Goal: Task Accomplishment & Management: Manage account settings

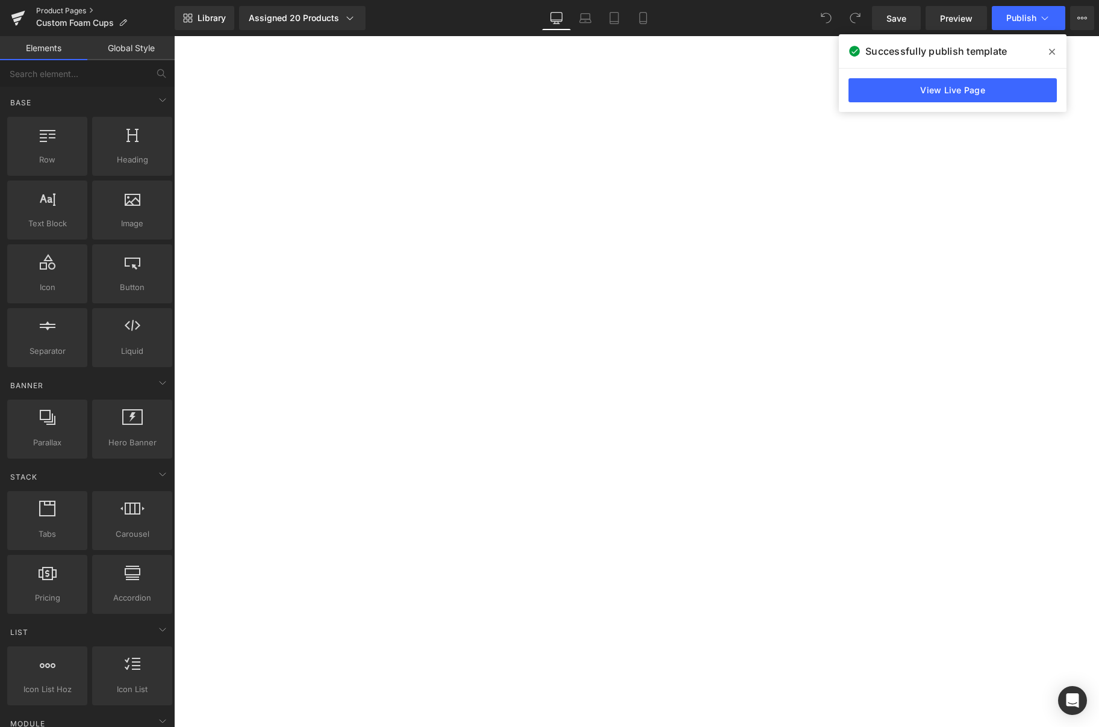
click at [70, 10] on link "Product Pages" at bounding box center [105, 11] width 138 height 10
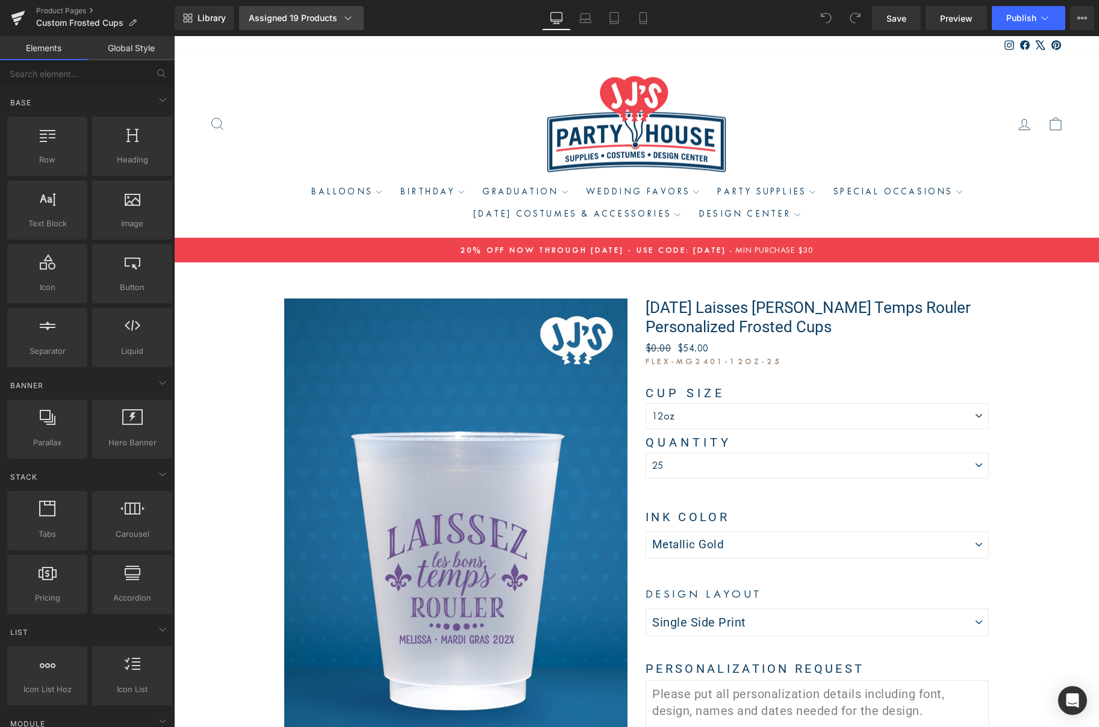
click at [337, 20] on div "Assigned 19 Products" at bounding box center [301, 18] width 105 height 12
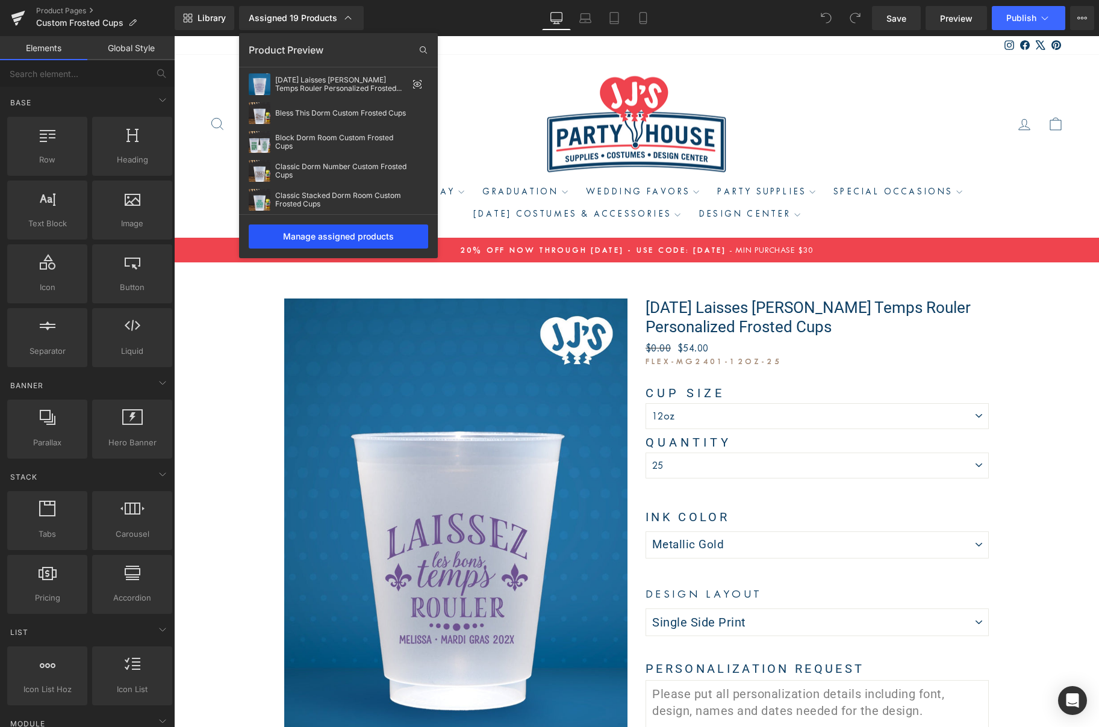
click at [335, 236] on div "Manage assigned products" at bounding box center [338, 237] width 179 height 24
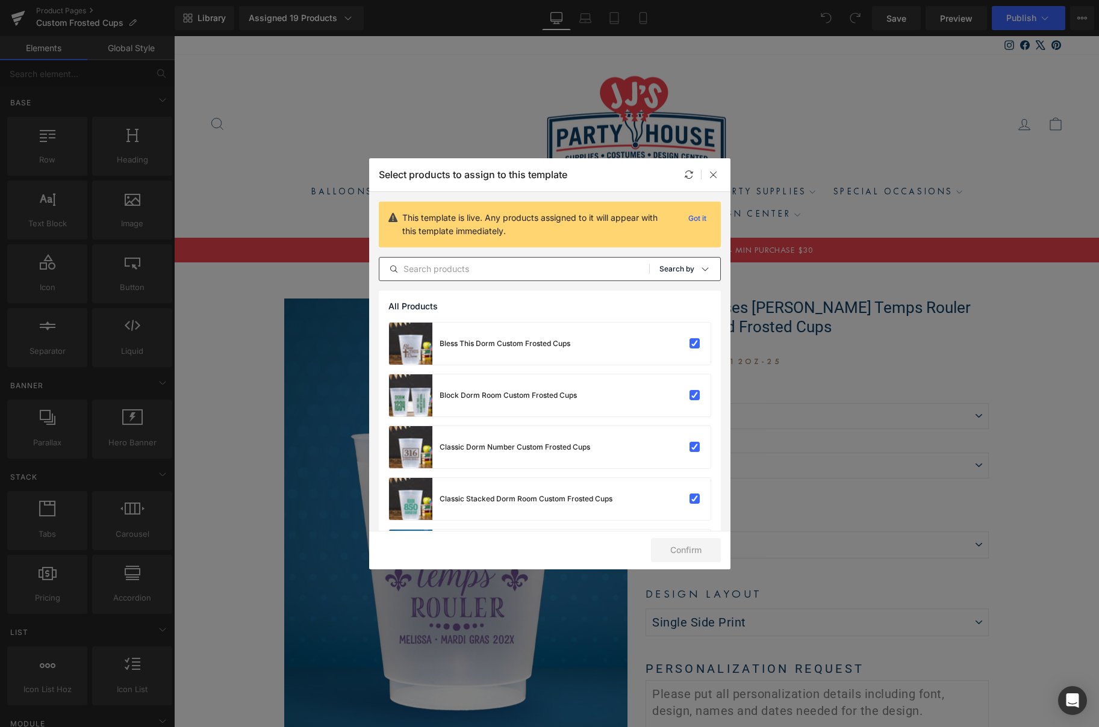
click at [669, 266] on p "Search by" at bounding box center [676, 269] width 35 height 8
click at [573, 390] on div "Shopify Collections" at bounding box center [570, 415] width 5 height 51
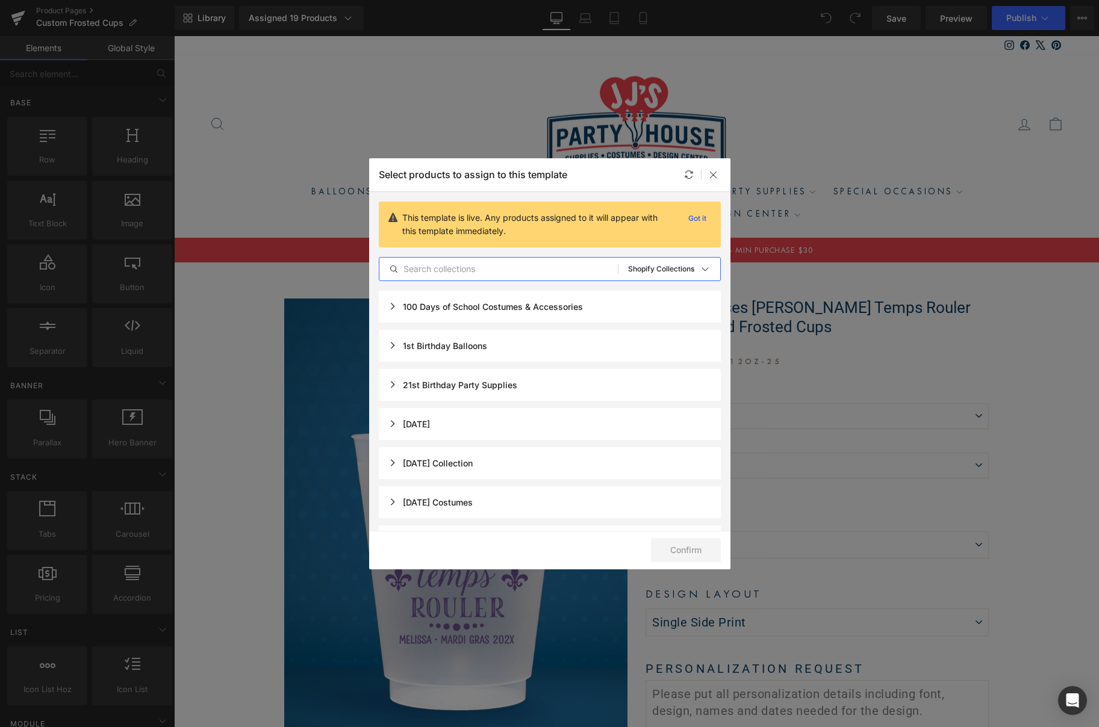
click at [635, 159] on input "text" at bounding box center [638, 156] width 6 height 6
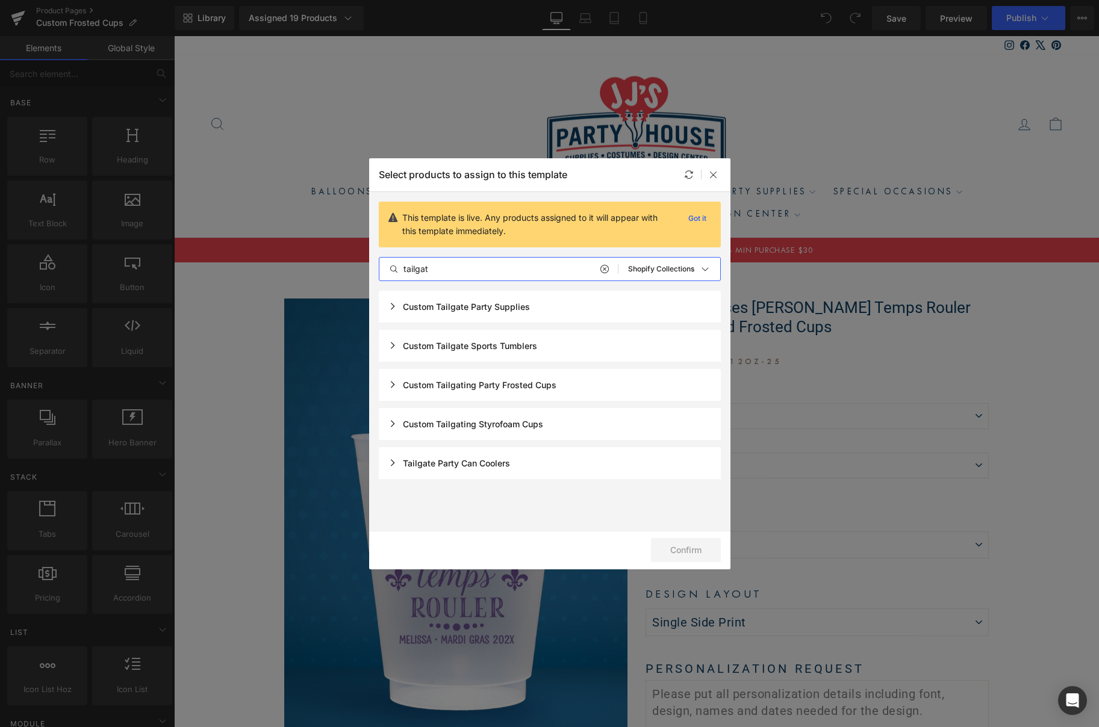
type input "tailgat"
click at [391, 387] on div "Custom Tailgating Party Frosted Cups" at bounding box center [472, 385] width 168 height 10
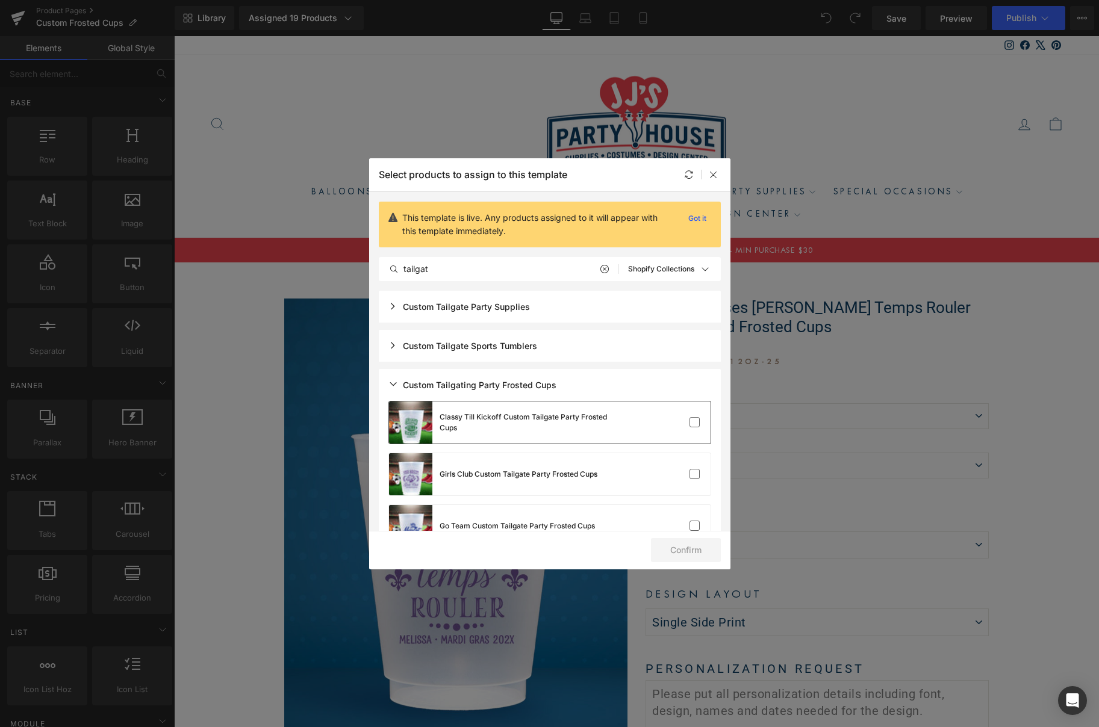
drag, startPoint x: 692, startPoint y: 422, endPoint x: 691, endPoint y: 432, distance: 10.3
click at [692, 422] on label at bounding box center [694, 422] width 11 height 11
click at [695, 423] on input "checkbox" at bounding box center [695, 423] width 0 height 0
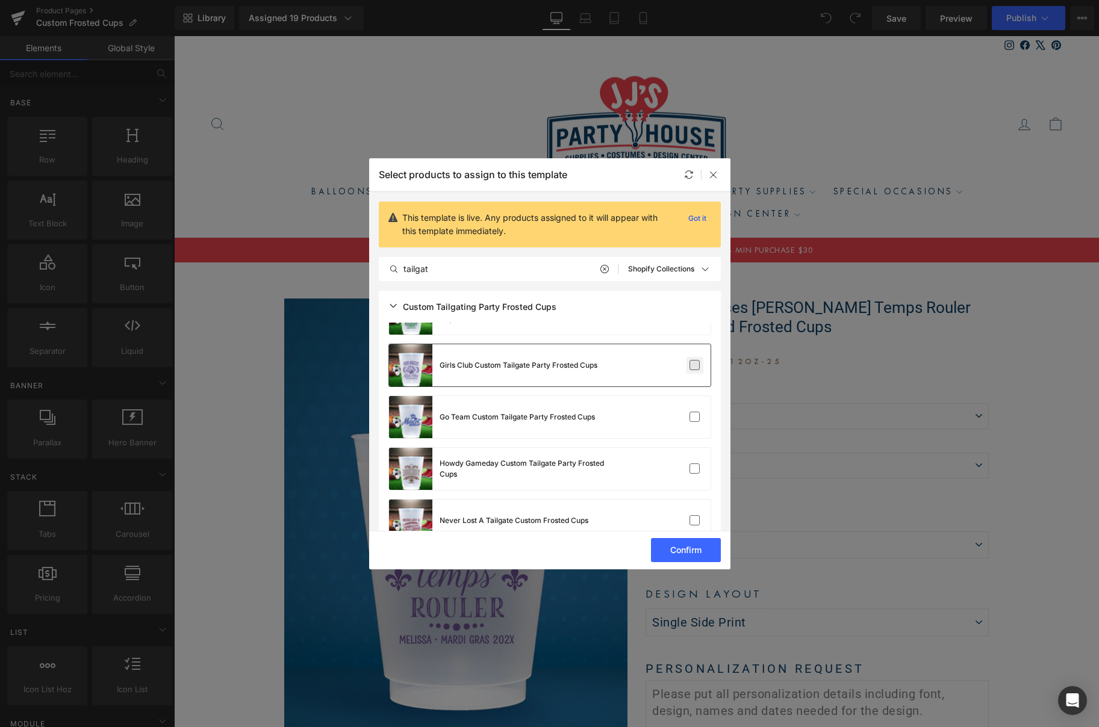
drag, startPoint x: 691, startPoint y: 365, endPoint x: 688, endPoint y: 373, distance: 8.8
click at [691, 366] on label at bounding box center [694, 365] width 11 height 11
click at [695, 366] on input "checkbox" at bounding box center [695, 366] width 0 height 0
drag, startPoint x: 689, startPoint y: 416, endPoint x: 690, endPoint y: 423, distance: 7.3
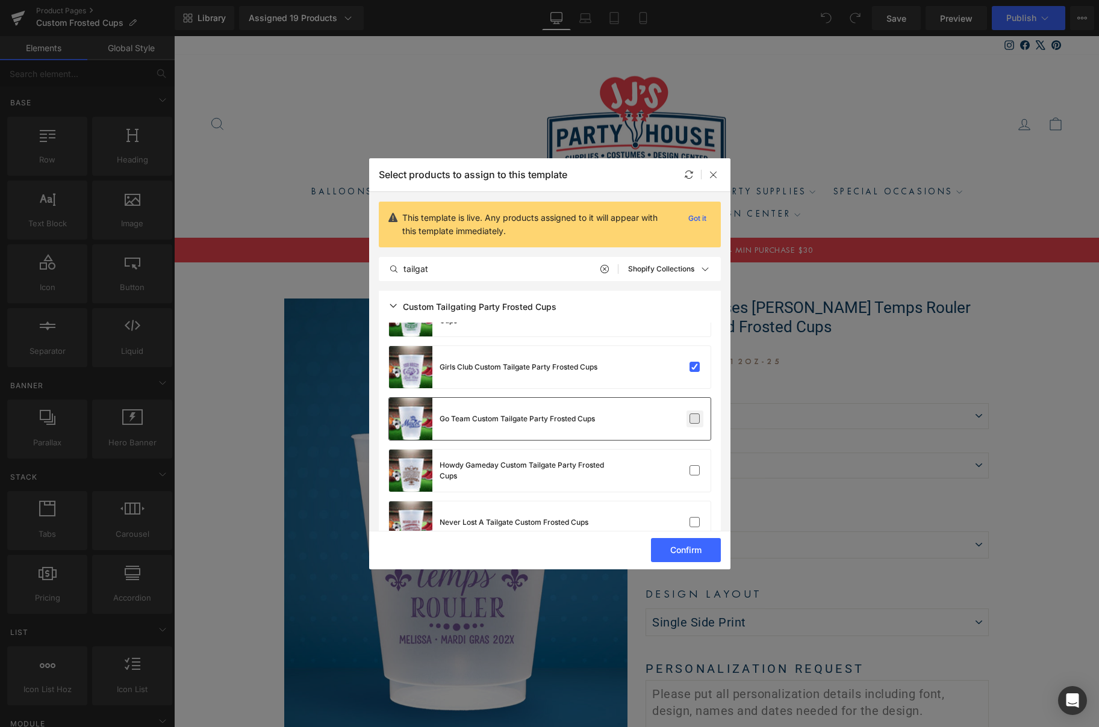
click at [690, 417] on label at bounding box center [694, 419] width 11 height 11
click at [695, 419] on input "checkbox" at bounding box center [695, 419] width 0 height 0
drag, startPoint x: 694, startPoint y: 475, endPoint x: 686, endPoint y: 501, distance: 27.6
click at [694, 479] on div "Howdy Gameday Custom Tailgate Party Frosted Cups" at bounding box center [550, 471] width 322 height 42
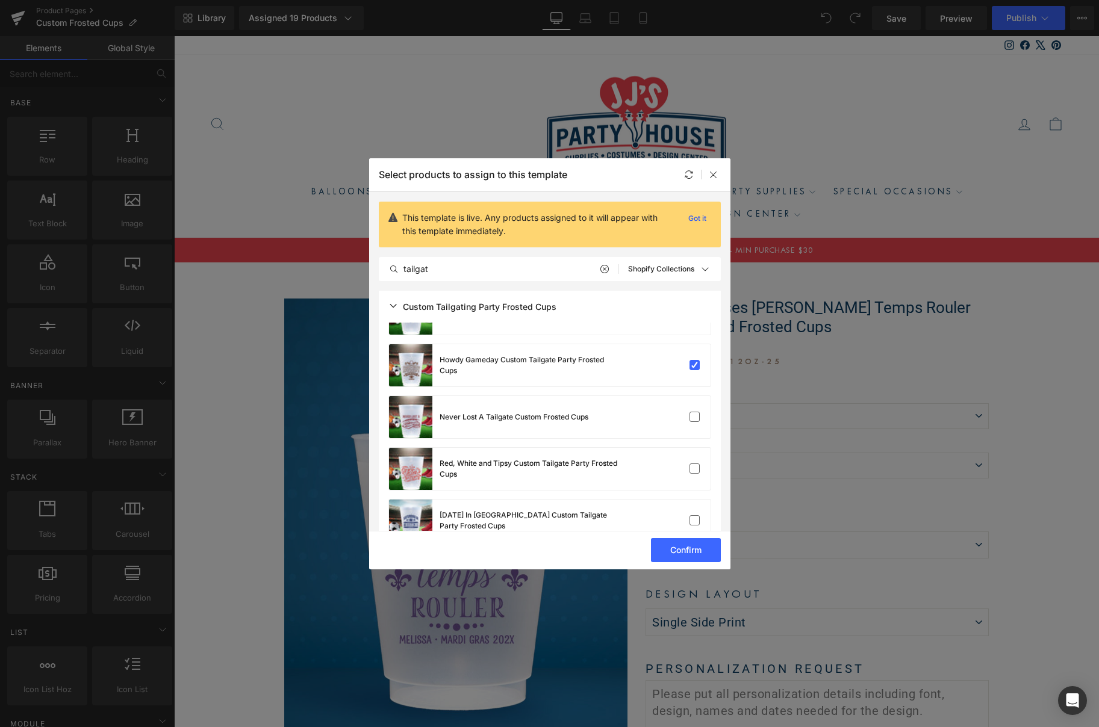
scroll to position [220, 0]
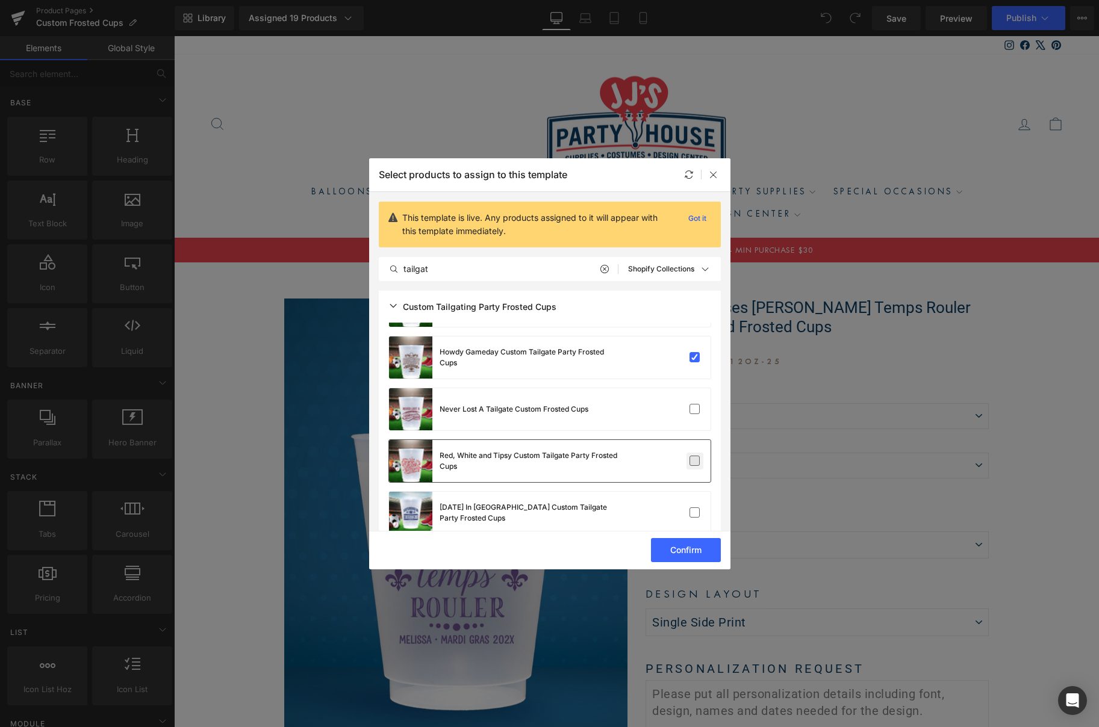
drag, startPoint x: 691, startPoint y: 408, endPoint x: 683, endPoint y: 457, distance: 49.3
click at [689, 419] on div "Never Lost A Tailgate Custom Frosted Cups" at bounding box center [550, 409] width 322 height 42
click at [691, 464] on label at bounding box center [694, 461] width 11 height 11
click at [695, 461] on input "checkbox" at bounding box center [695, 461] width 0 height 0
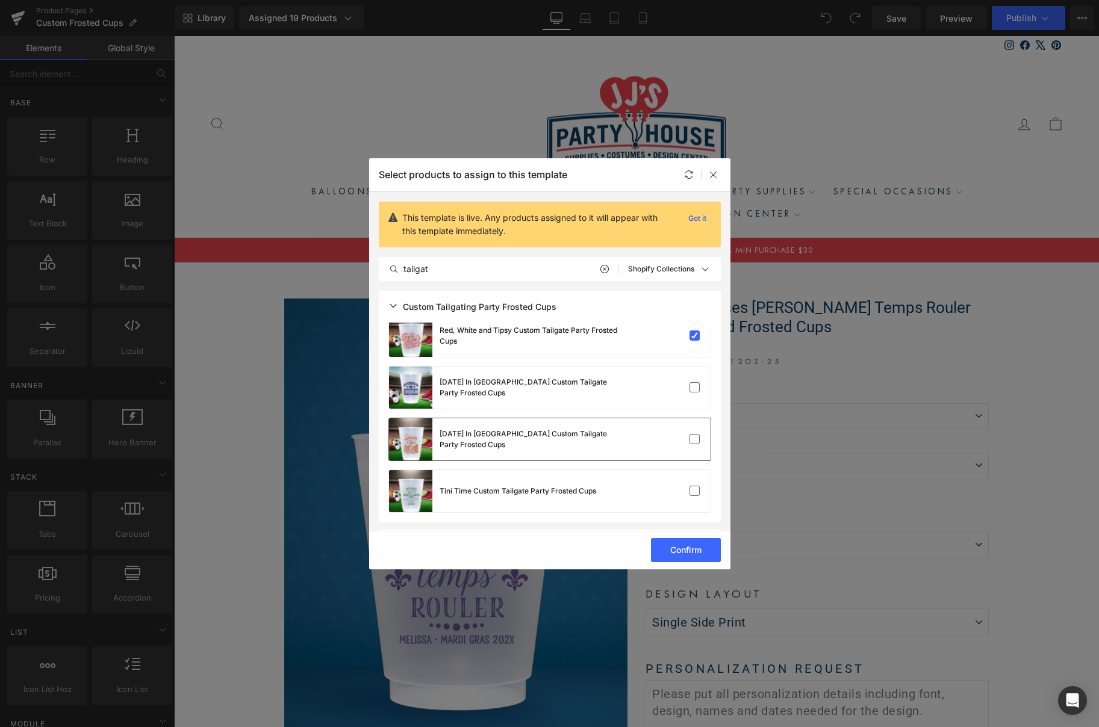
scroll to position [350, 0]
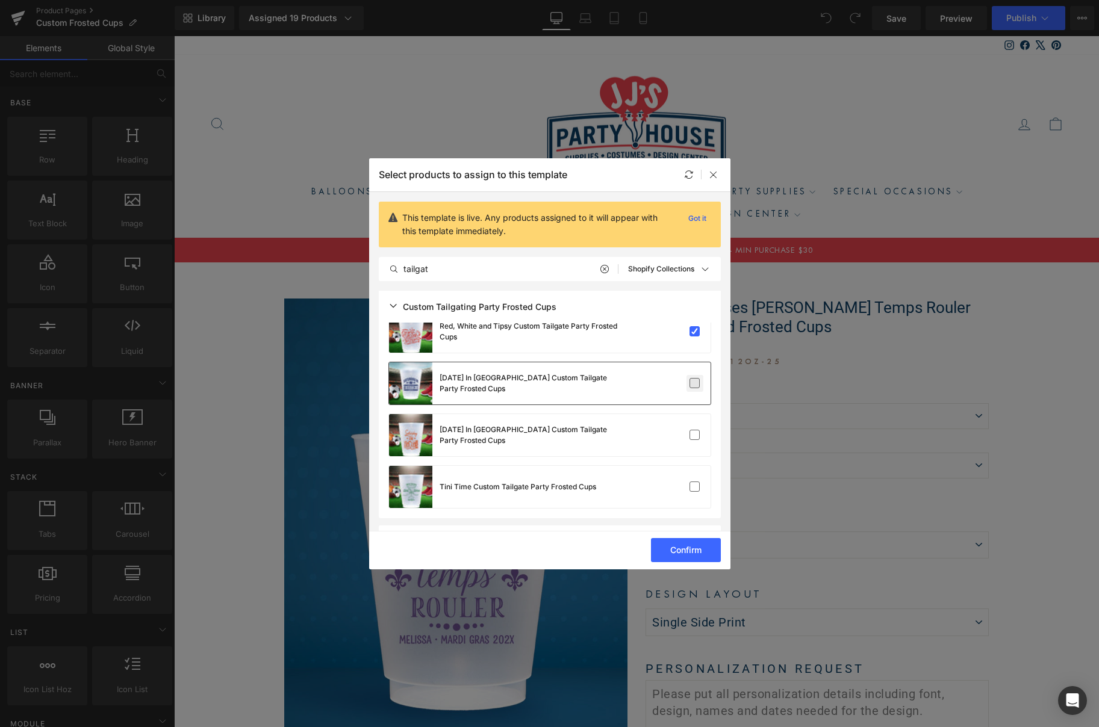
click at [695, 384] on input "checkbox" at bounding box center [695, 384] width 0 height 0
drag, startPoint x: 692, startPoint y: 436, endPoint x: 689, endPoint y: 444, distance: 9.0
click at [692, 437] on label at bounding box center [694, 435] width 11 height 11
click at [695, 435] on input "checkbox" at bounding box center [695, 435] width 0 height 0
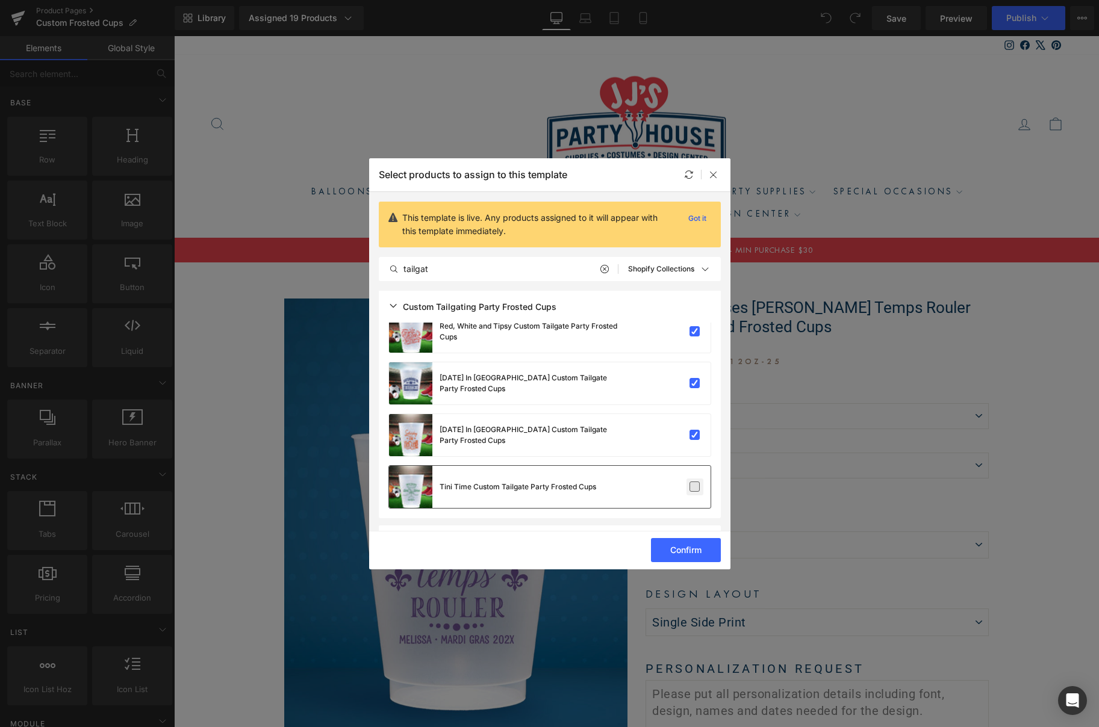
click at [690, 485] on label at bounding box center [694, 487] width 11 height 11
click at [695, 487] on input "checkbox" at bounding box center [695, 487] width 0 height 0
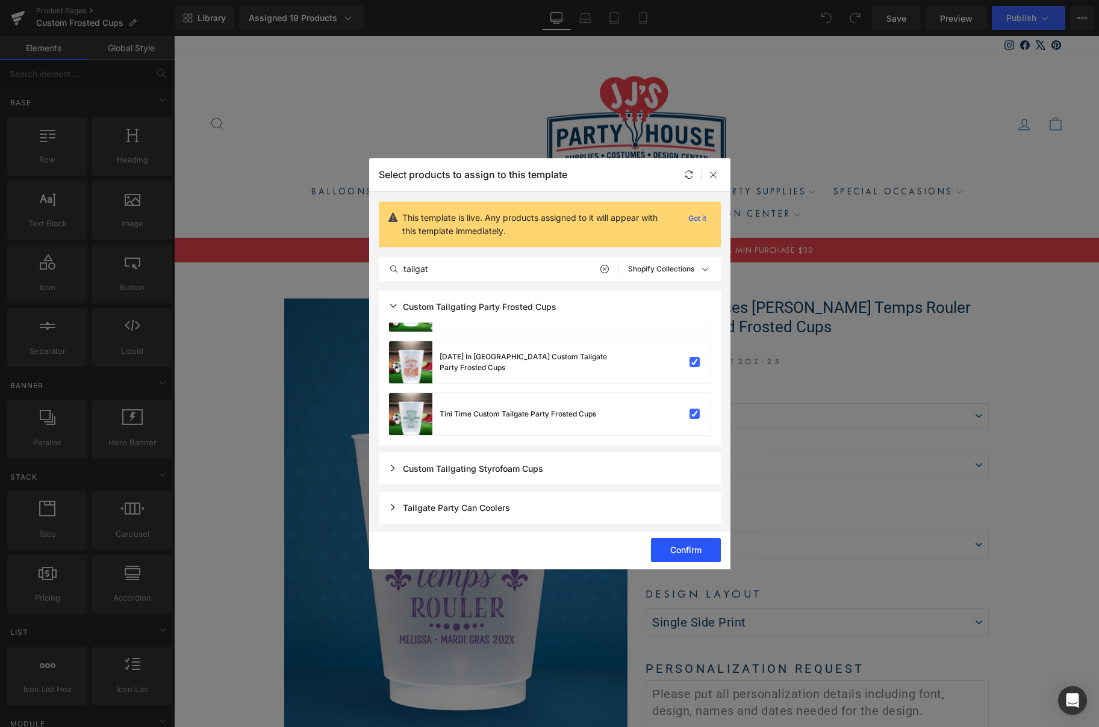
click at [782, 158] on button "Confirm" at bounding box center [784, 156] width 5 height 3
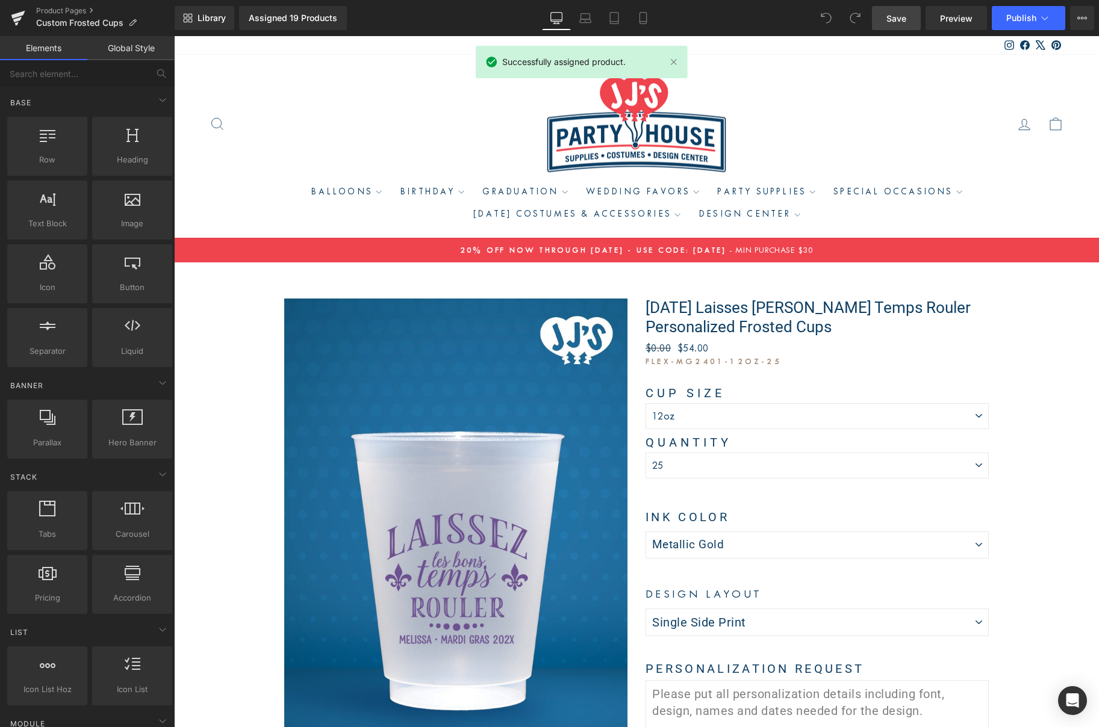
click at [897, 16] on span "Save" at bounding box center [896, 18] width 20 height 13
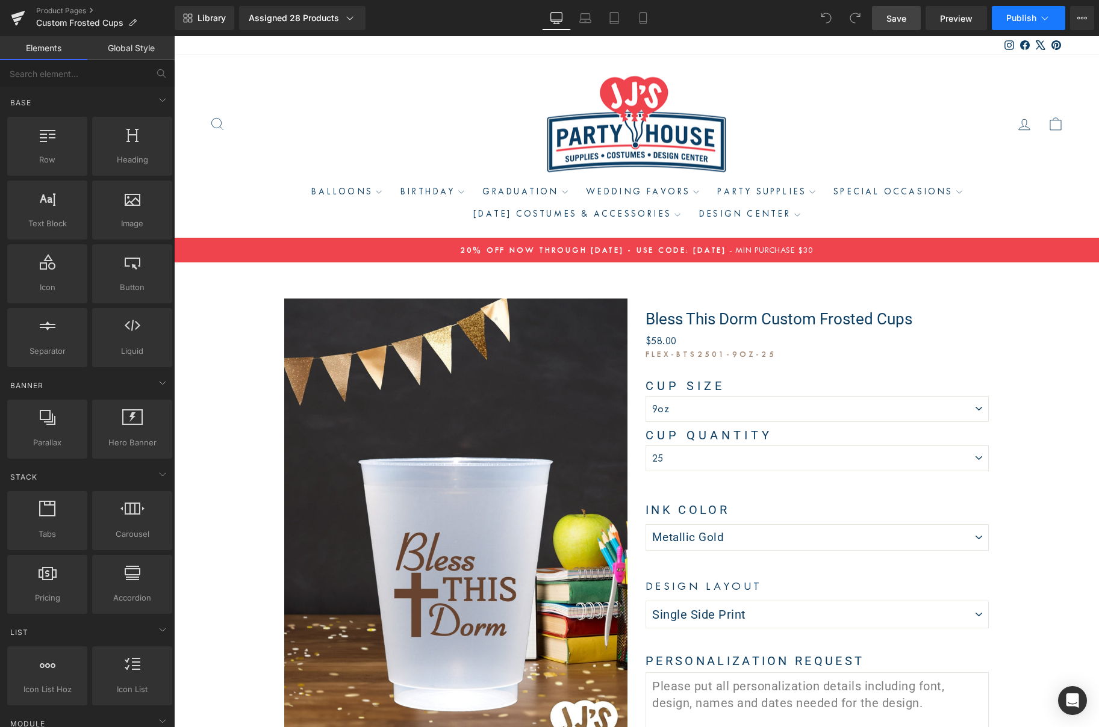
click at [1003, 17] on button "Publish" at bounding box center [1028, 18] width 73 height 24
